Goal: Transaction & Acquisition: Download file/media

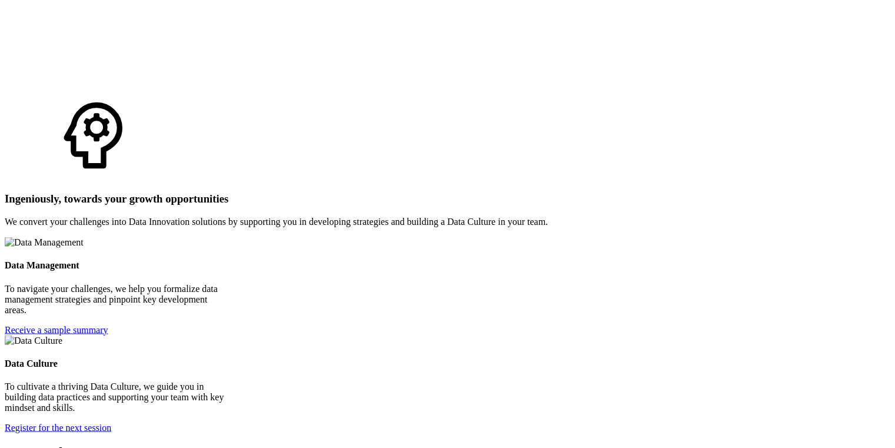
scroll to position [2010, 0]
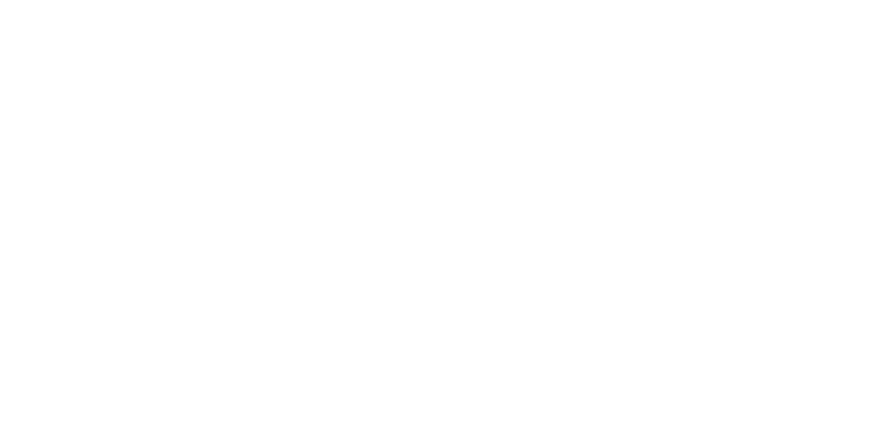
scroll to position [4095, 0]
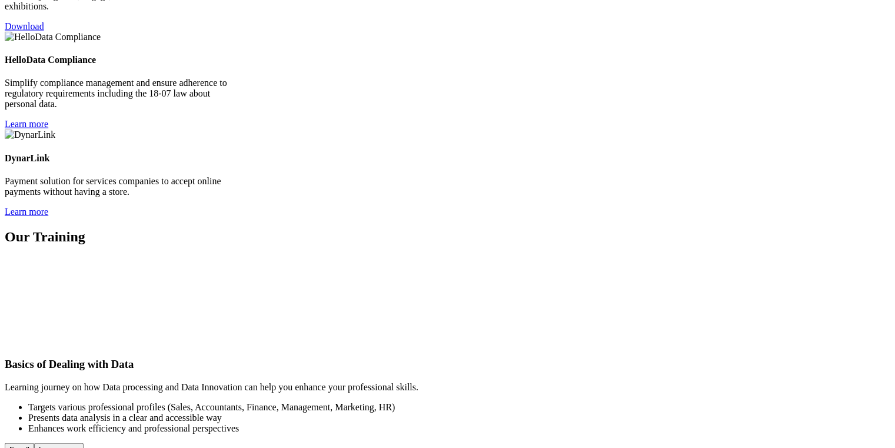
scroll to position [2633, 0]
